Goal: Information Seeking & Learning: Find specific fact

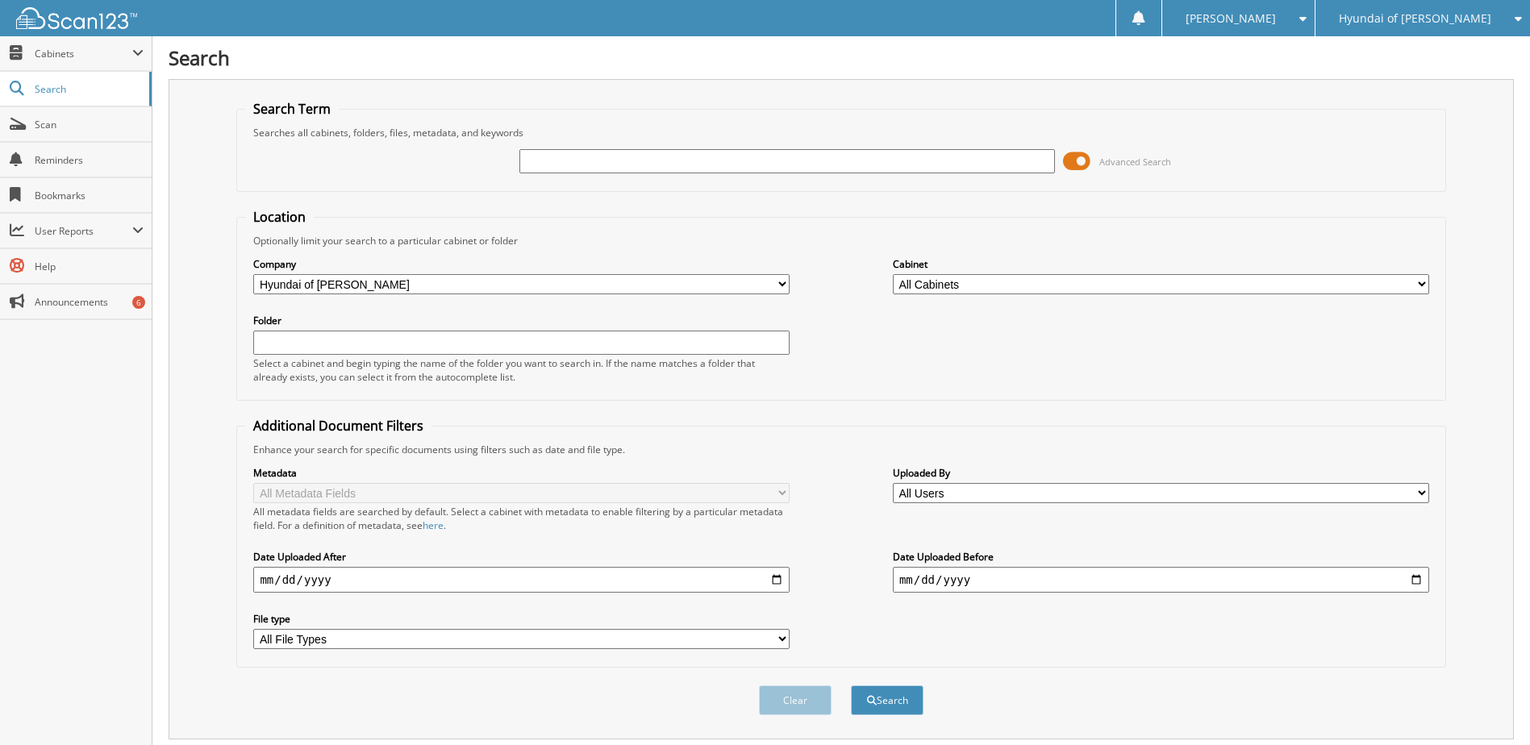
click at [1077, 155] on span at bounding box center [1076, 161] width 27 height 24
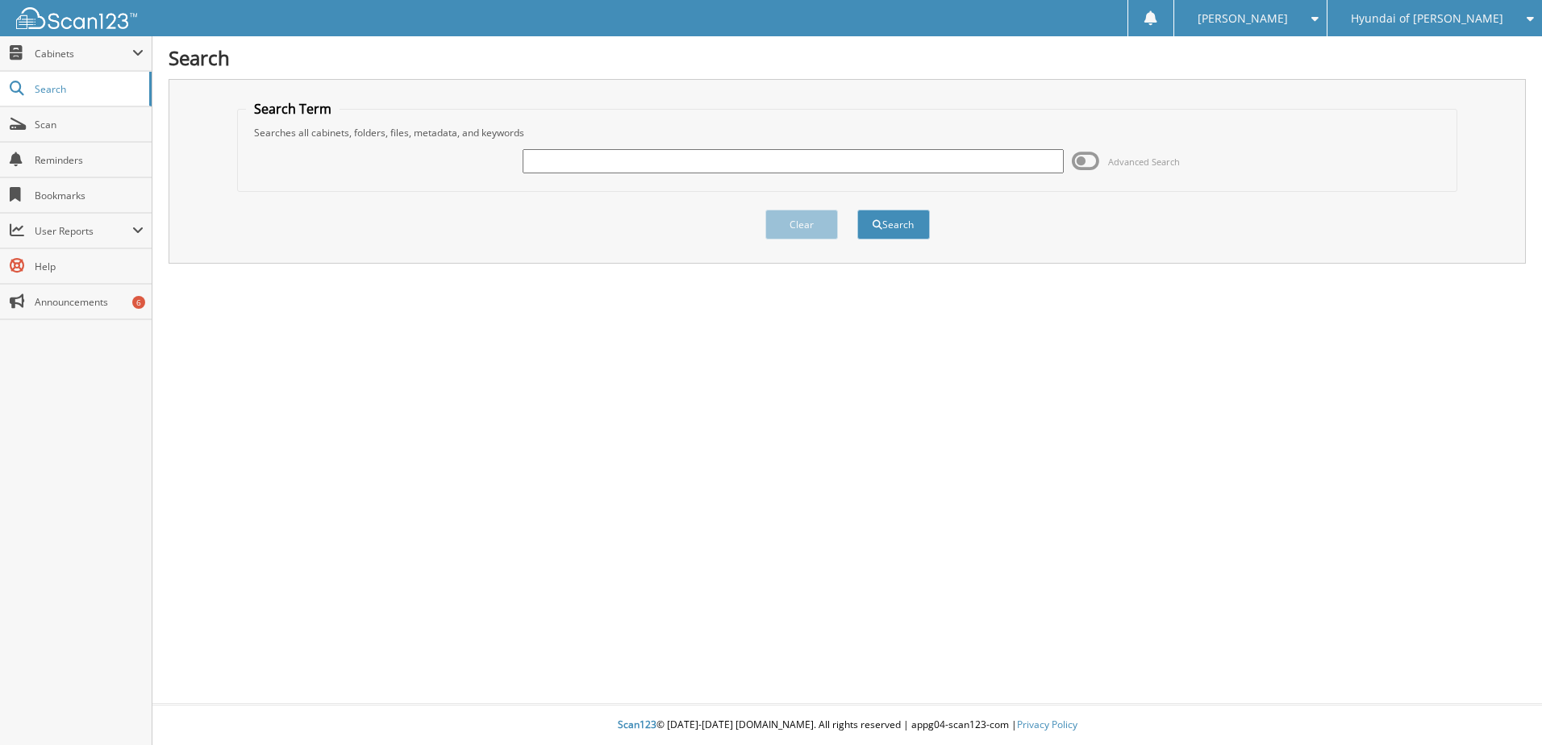
click at [835, 168] on input "text" at bounding box center [793, 161] width 541 height 24
type input "I"
type input "OLSON"
click at [857, 210] on button "Search" at bounding box center [893, 225] width 73 height 30
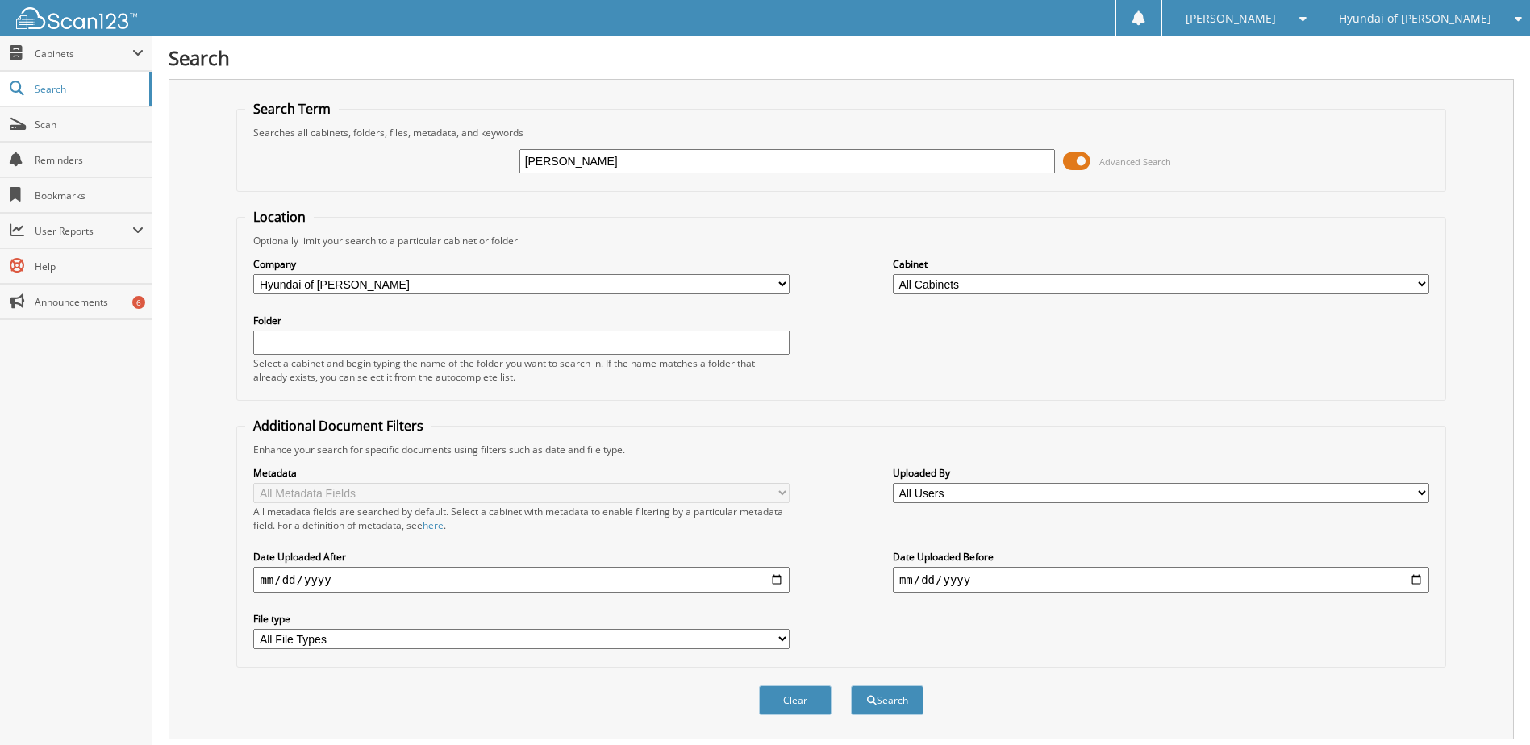
click at [1082, 160] on span at bounding box center [1076, 161] width 27 height 24
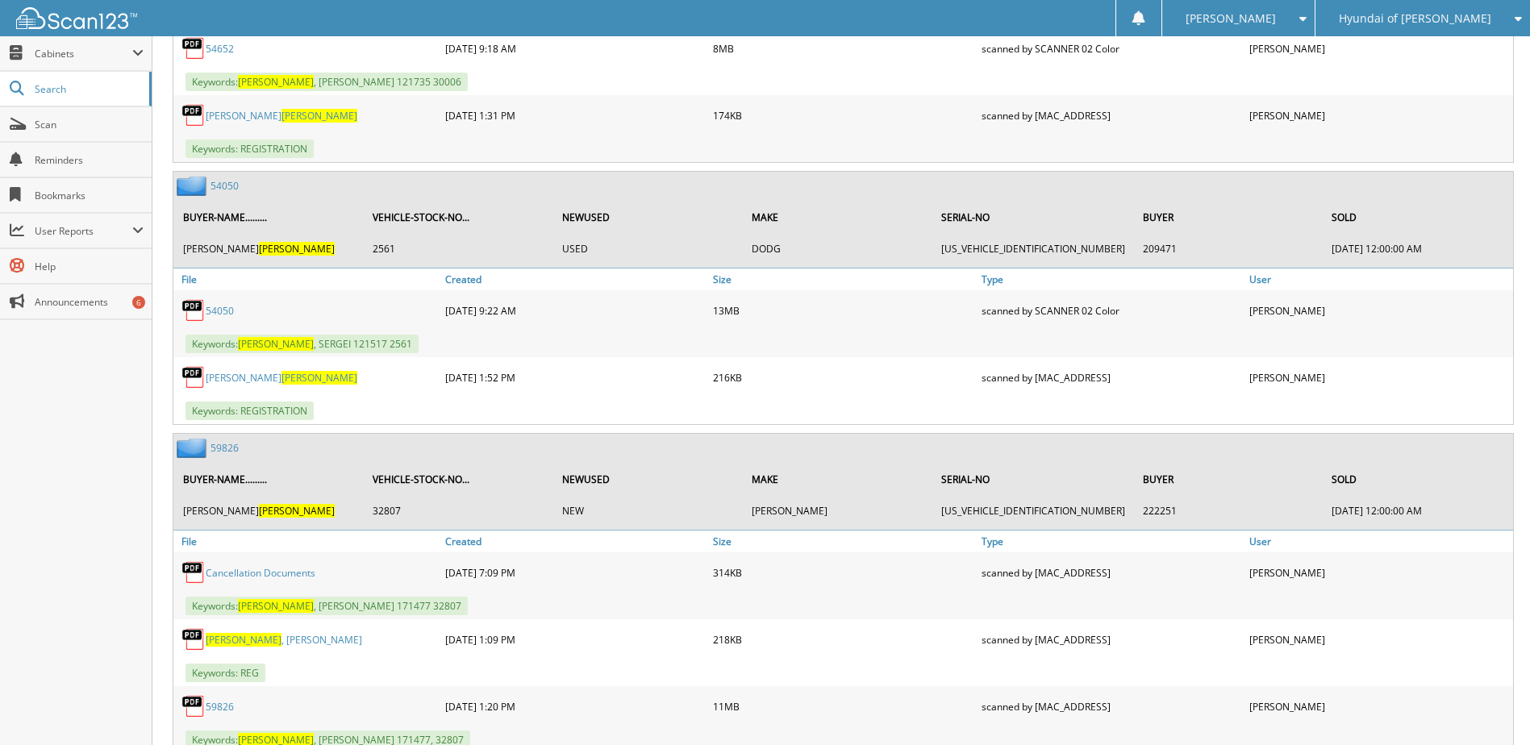
scroll to position [3387, 0]
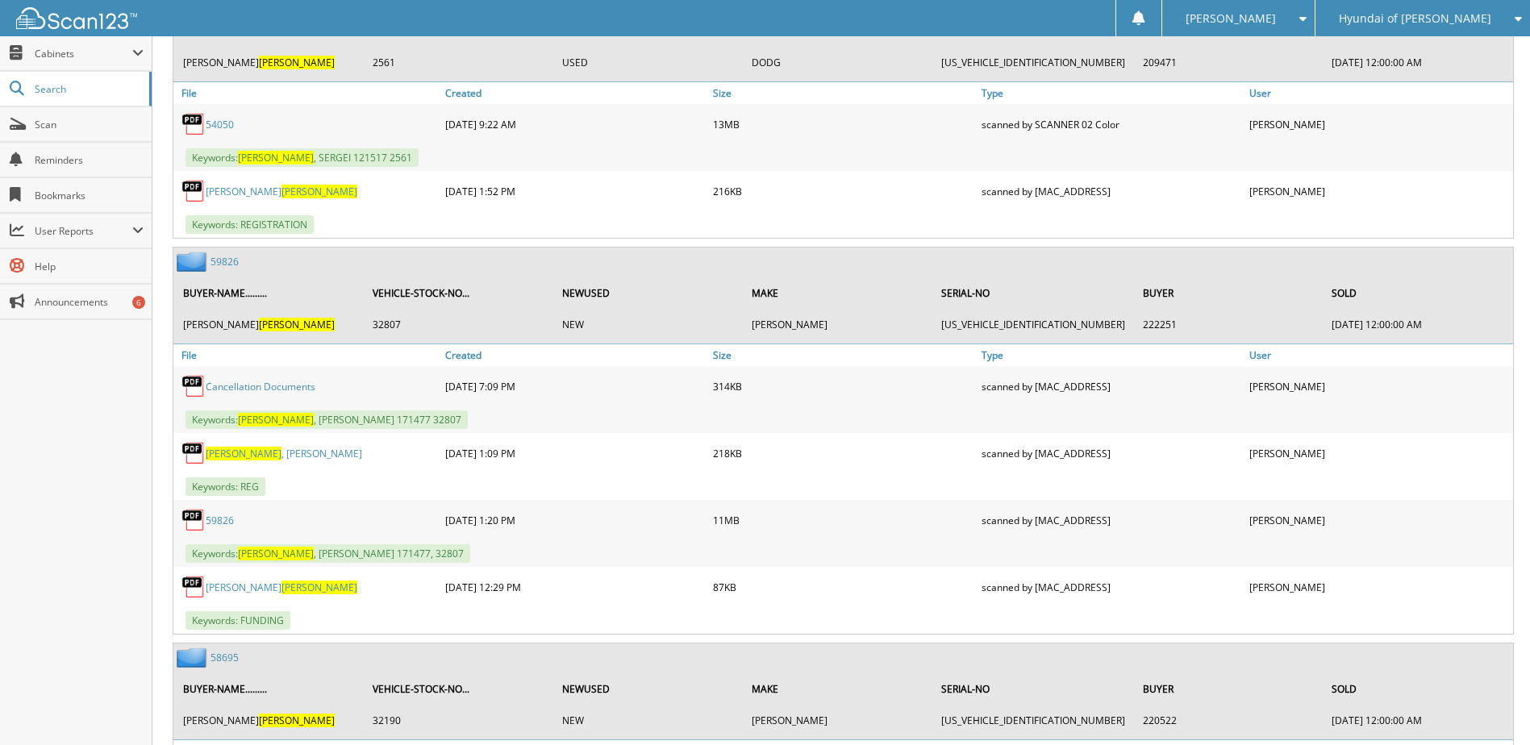
click at [292, 380] on link "Cancellation Documents" at bounding box center [261, 387] width 110 height 14
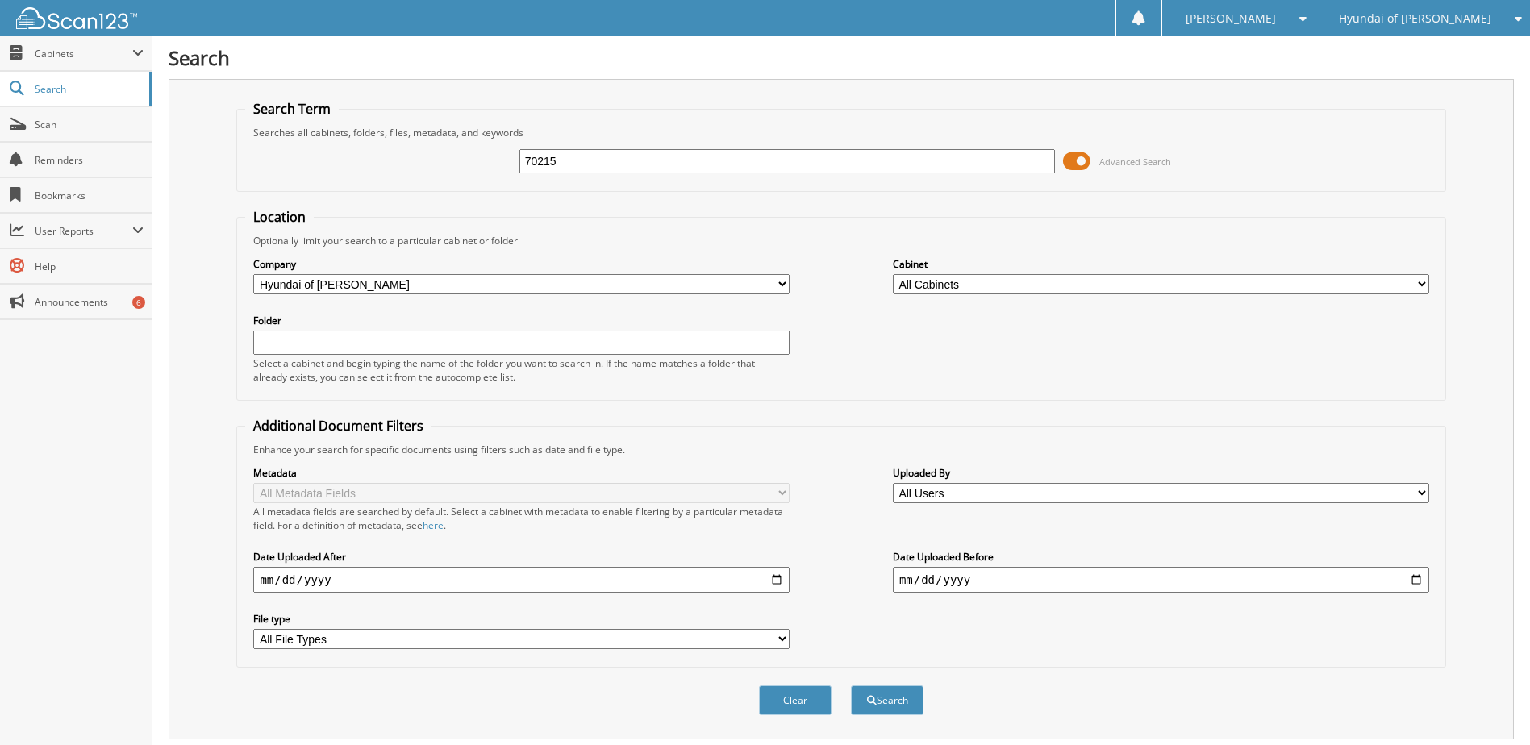
type input "70215"
click at [851, 685] on button "Search" at bounding box center [887, 700] width 73 height 30
click at [1084, 157] on span at bounding box center [1076, 161] width 27 height 24
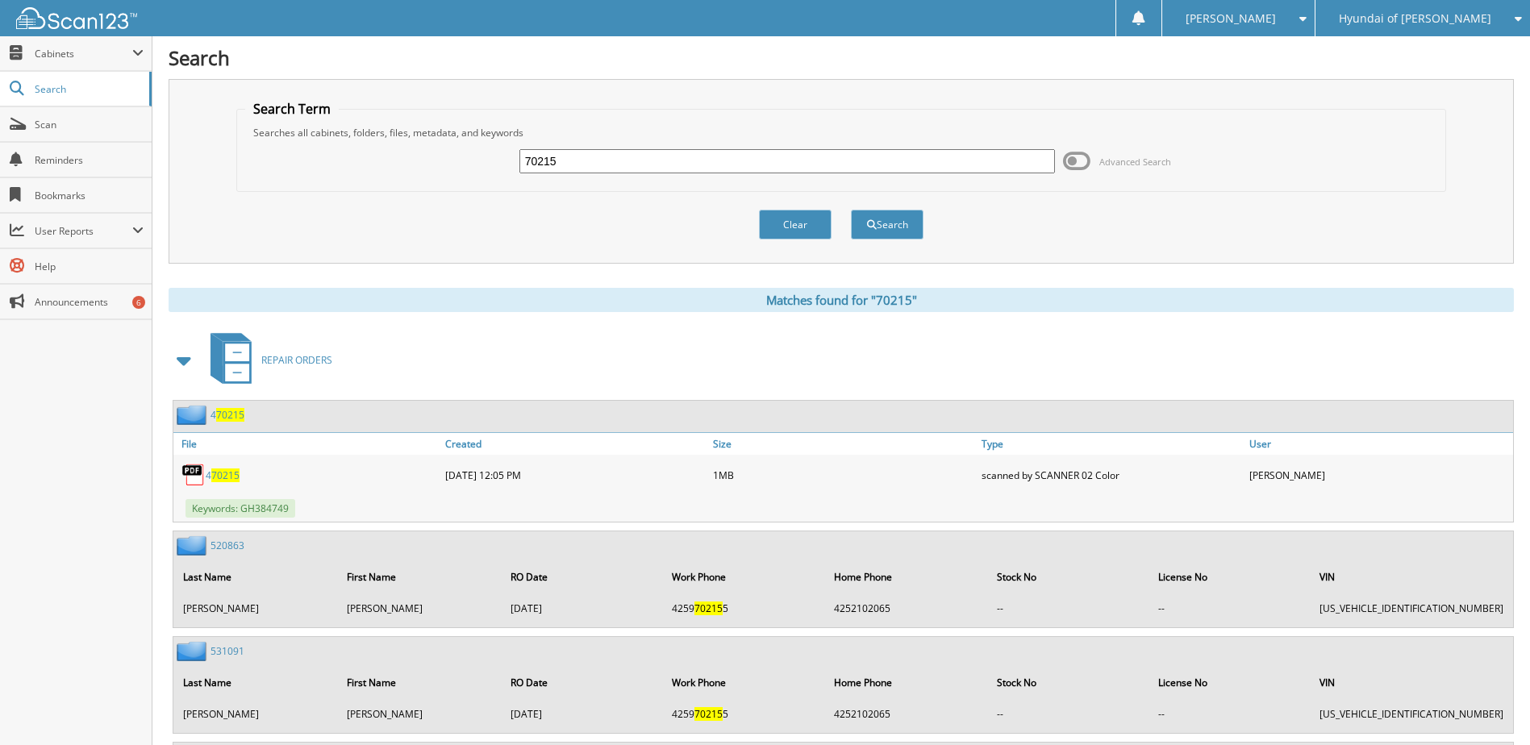
click at [180, 360] on span at bounding box center [184, 360] width 23 height 29
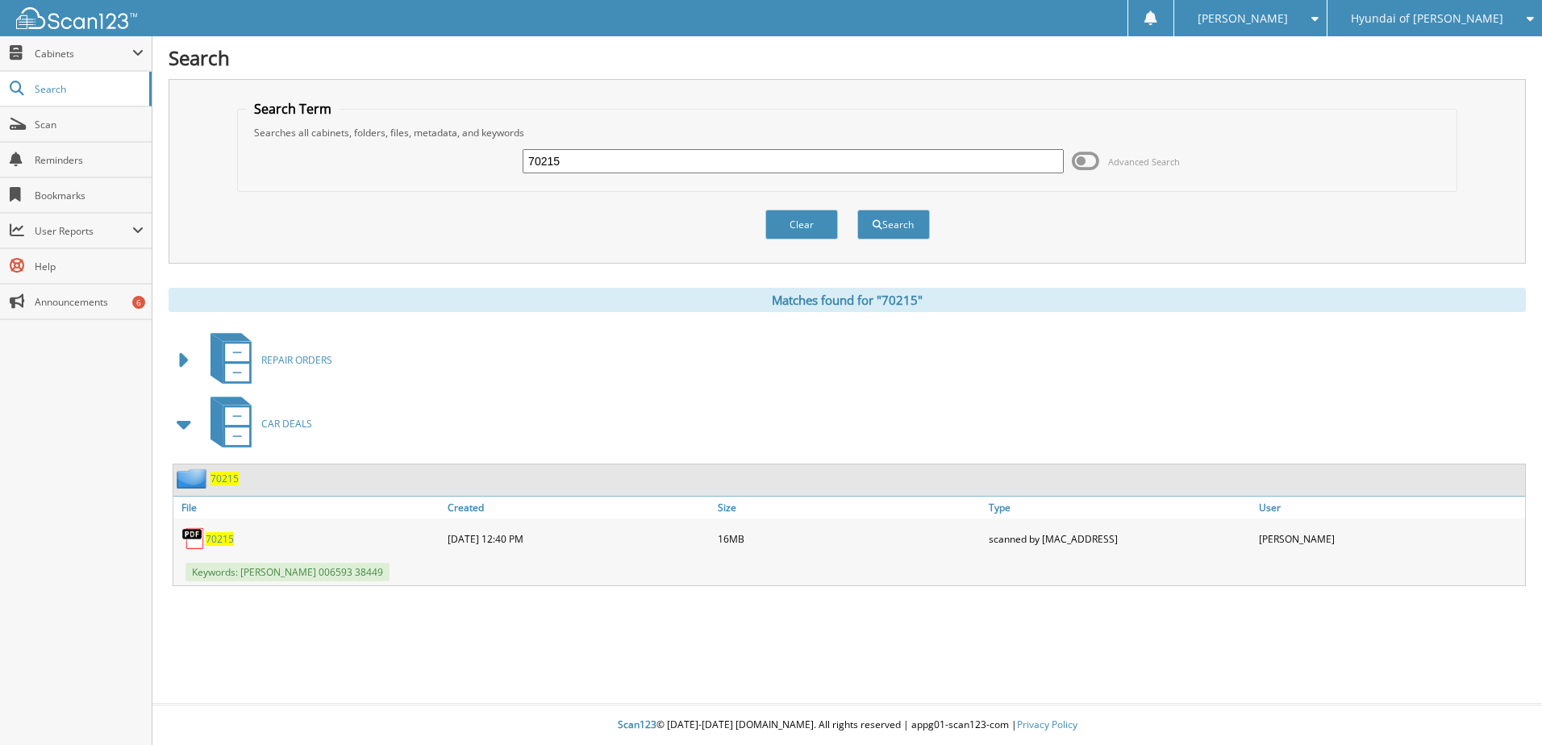
click at [228, 535] on span "70215" at bounding box center [220, 539] width 28 height 14
